Goal: Navigation & Orientation: Find specific page/section

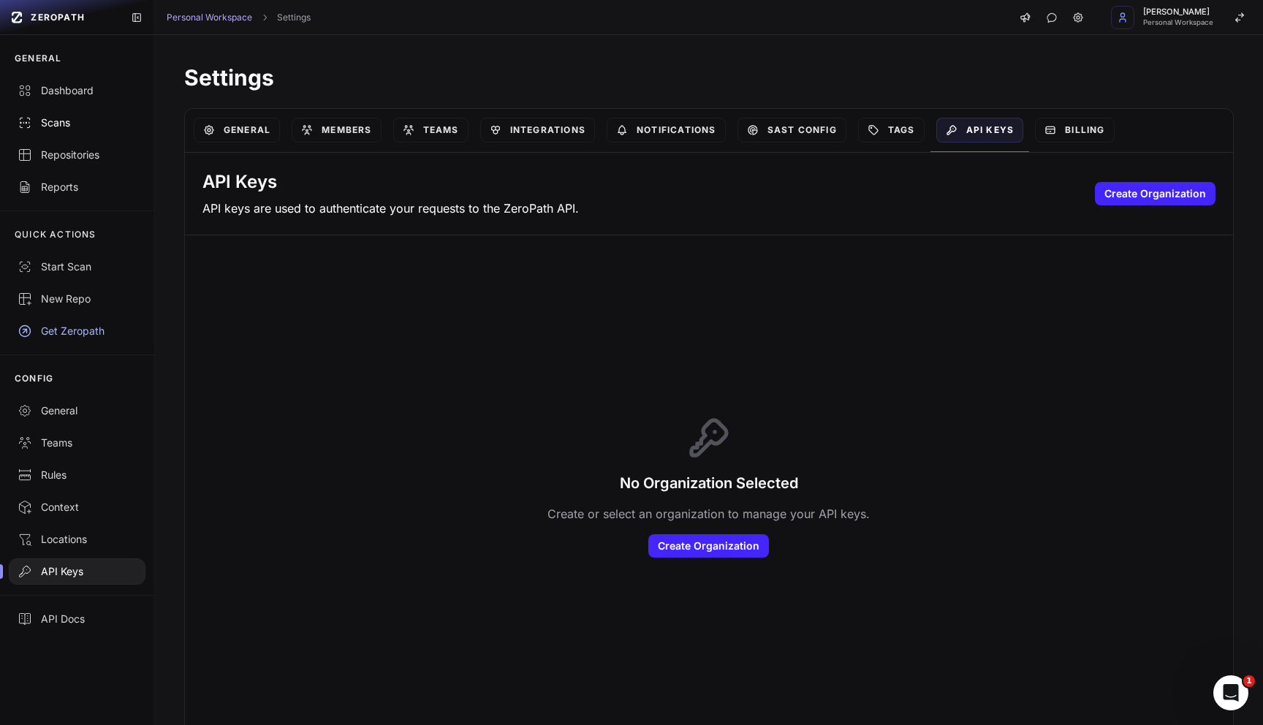
click at [61, 121] on div "Scans" at bounding box center [77, 122] width 119 height 15
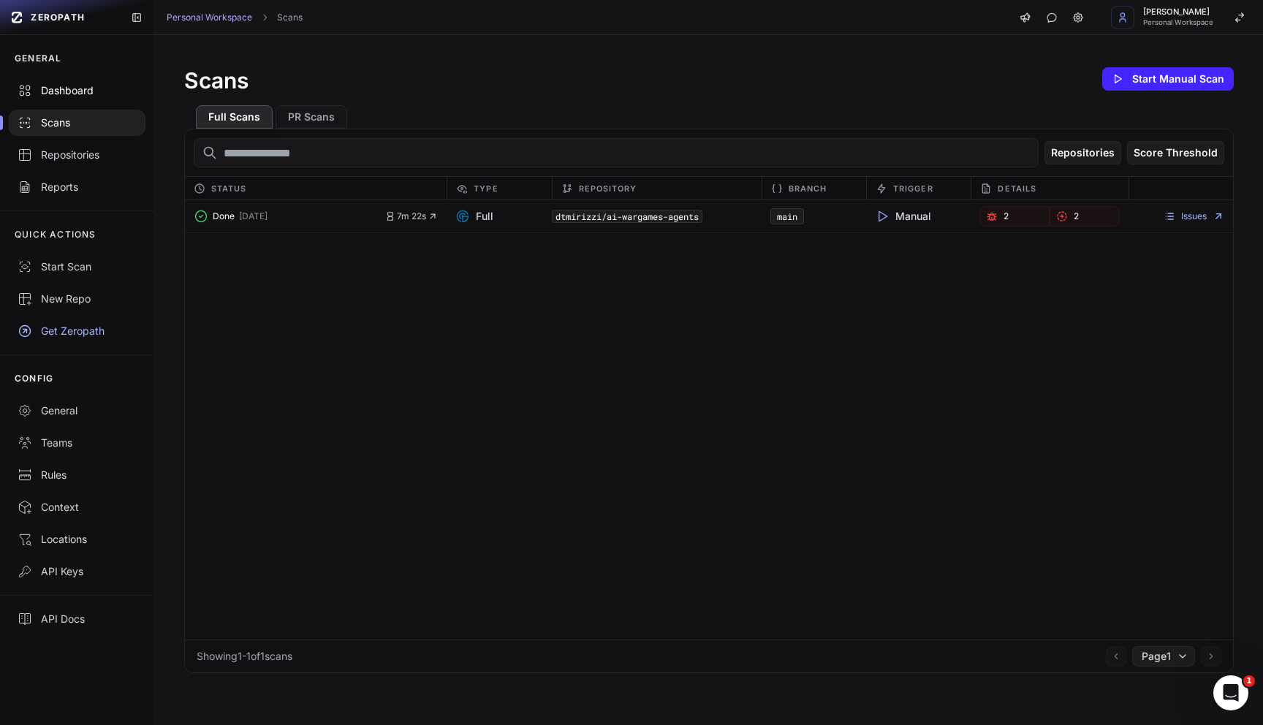
click at [66, 96] on div "Dashboard" at bounding box center [77, 90] width 119 height 15
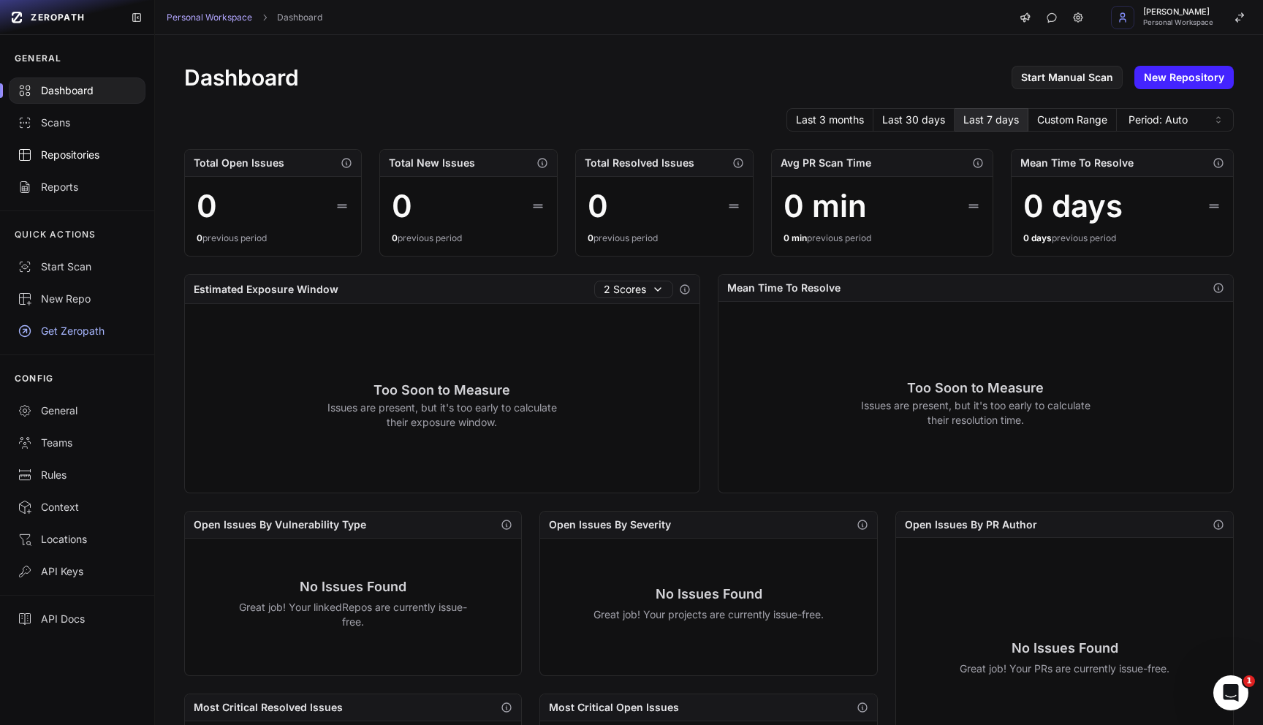
click at [79, 156] on div "Repositories" at bounding box center [77, 155] width 119 height 15
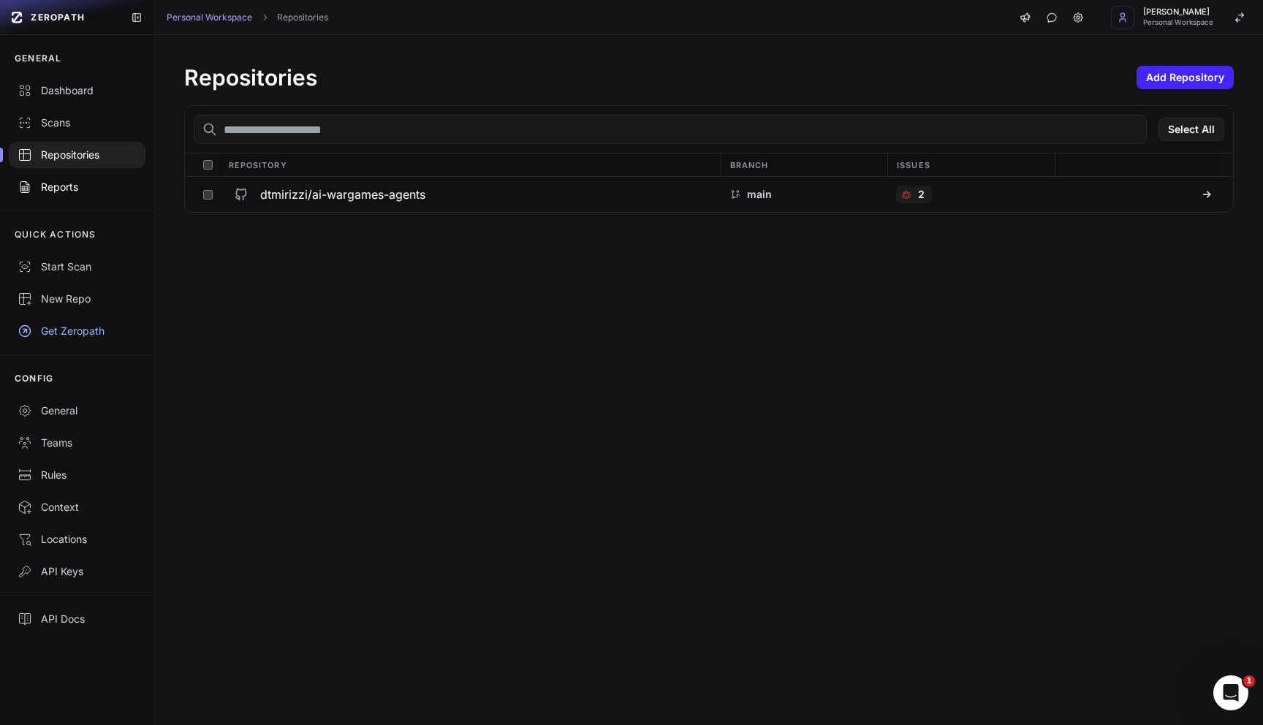
click at [63, 191] on div "Reports" at bounding box center [77, 187] width 119 height 15
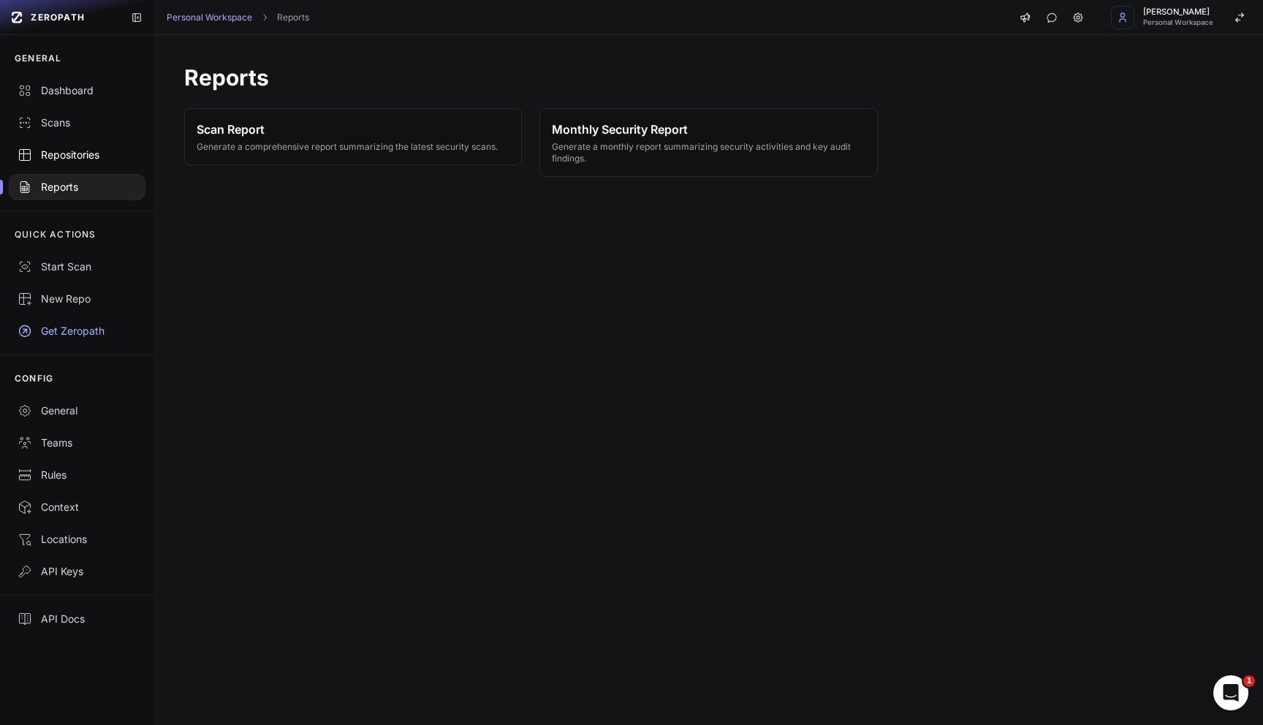
click at [62, 169] on link "Repositories" at bounding box center [77, 155] width 154 height 32
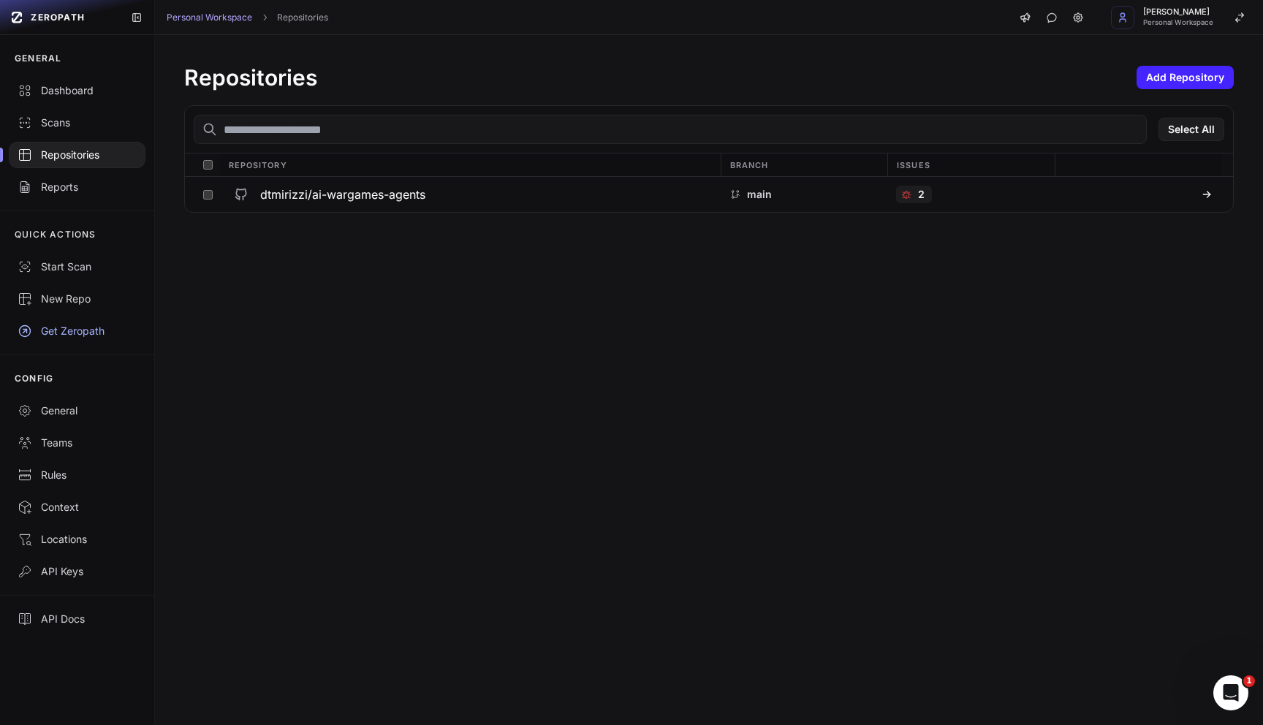
click at [880, 126] on input "text" at bounding box center [670, 129] width 953 height 29
